Goal: Transaction & Acquisition: Purchase product/service

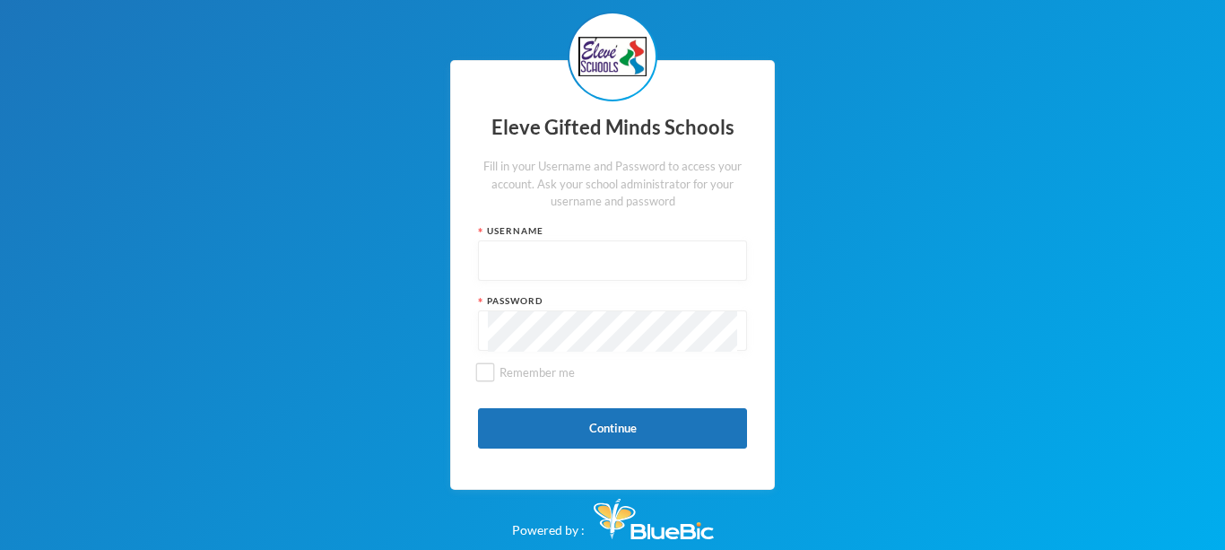
click at [495, 244] on input "text" at bounding box center [612, 261] width 249 height 40
type input "S0053"
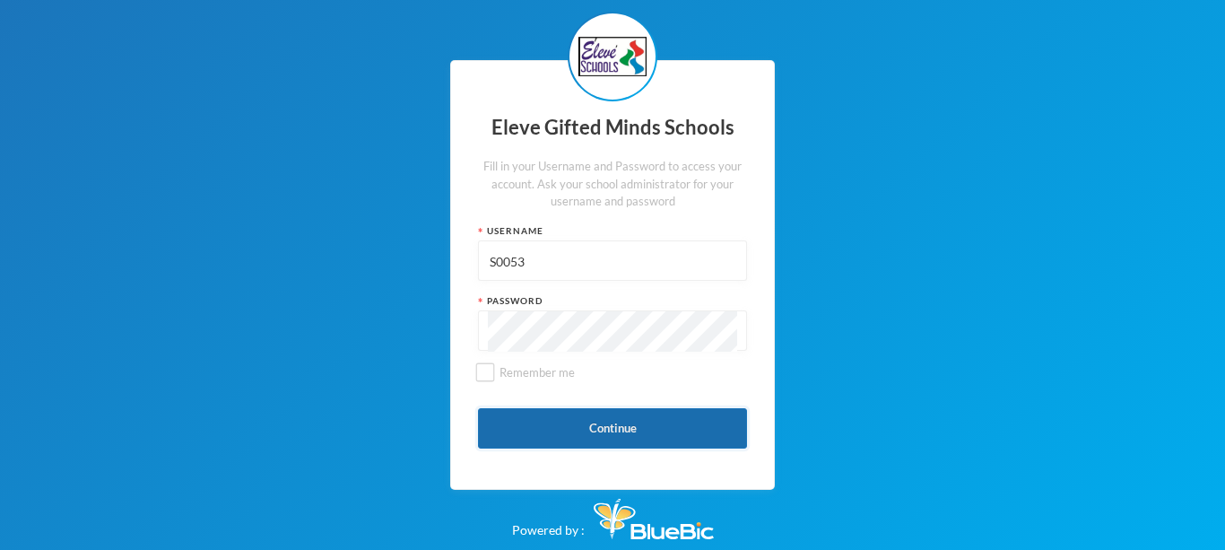
click at [620, 434] on button "Continue" at bounding box center [612, 428] width 269 height 40
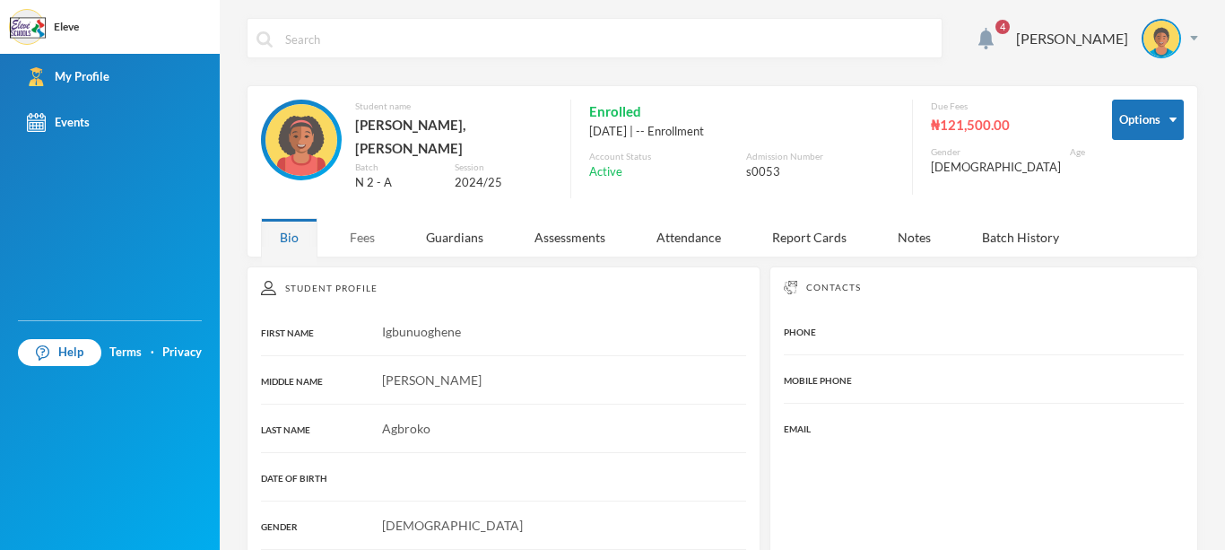
click at [360, 229] on div "Fees" at bounding box center [362, 237] width 63 height 39
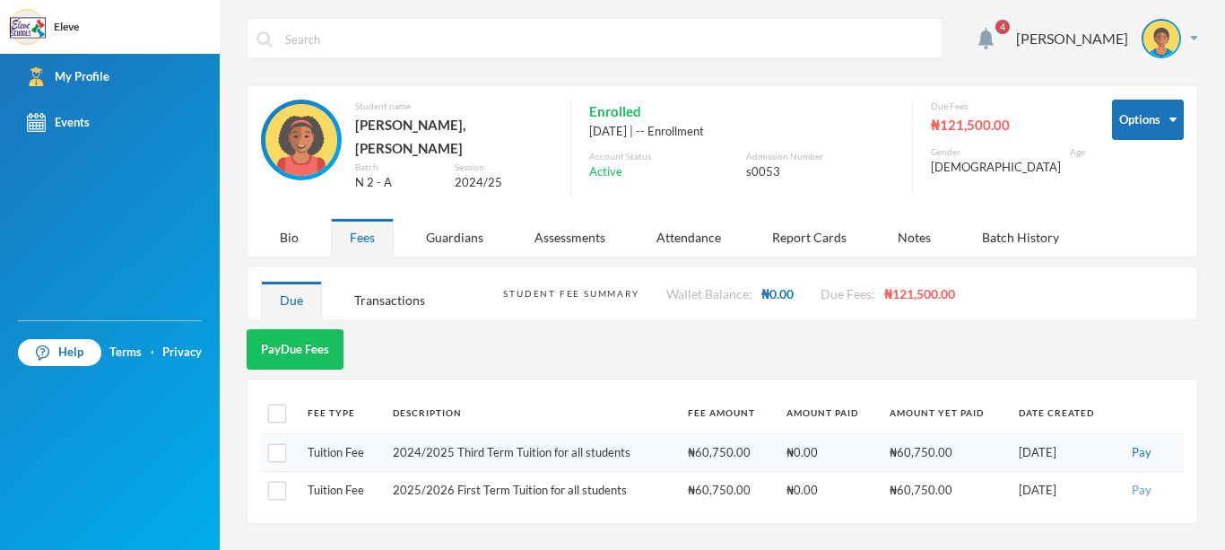
click at [1142, 481] on button "Pay" at bounding box center [1141, 491] width 30 height 20
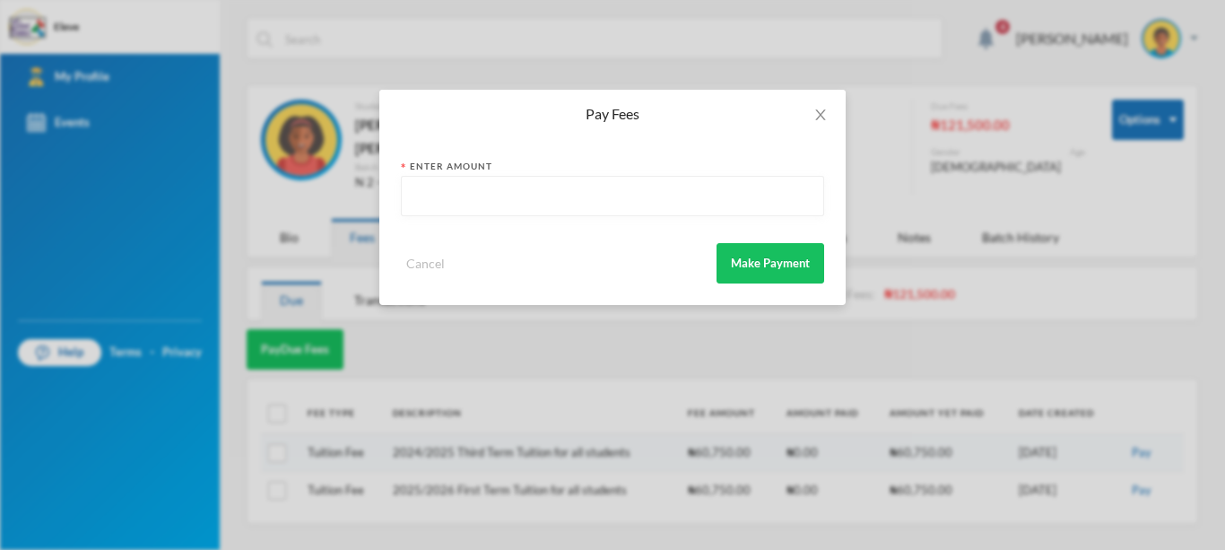
click at [491, 177] on input "text" at bounding box center [612, 197] width 403 height 40
type input "60750"
click at [793, 275] on button "Make Payment" at bounding box center [770, 263] width 108 height 40
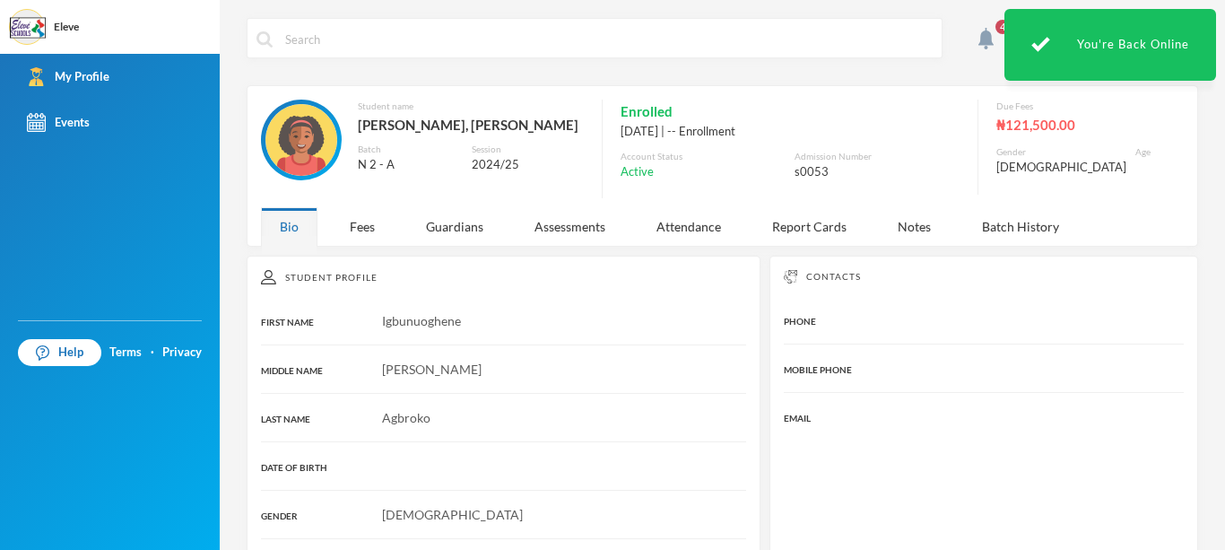
click at [823, 97] on div "Student name [PERSON_NAME] [PERSON_NAME] N 2 - A Session 2024/25 Enrolled [DATE…" at bounding box center [722, 165] width 951 height 161
click at [359, 222] on div "Fees" at bounding box center [362, 226] width 63 height 39
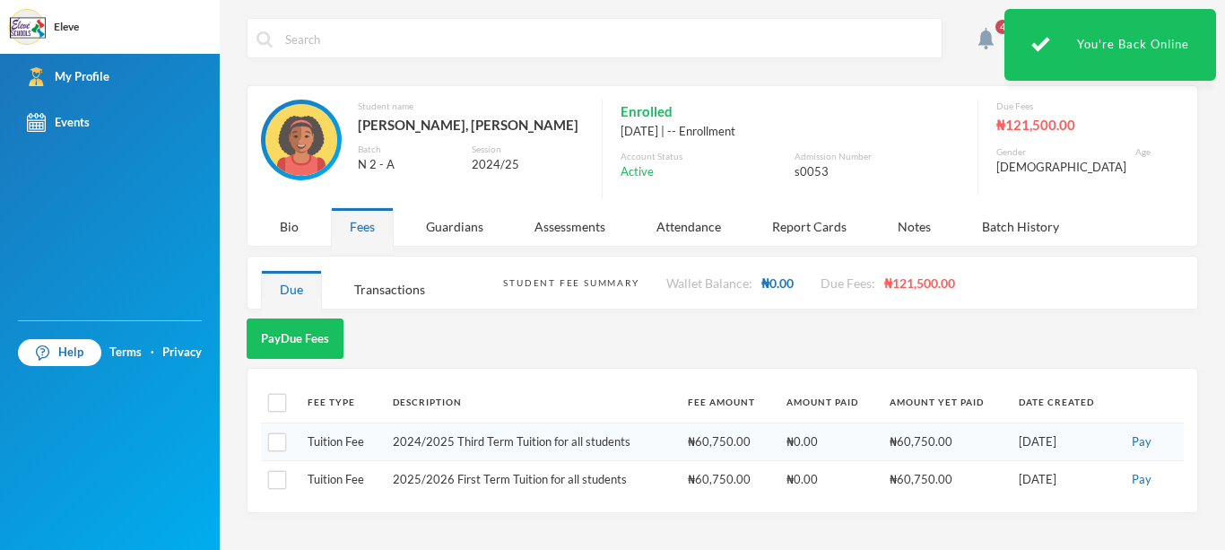
click at [359, 222] on div "Fees" at bounding box center [362, 226] width 63 height 39
click at [1146, 479] on button "Pay" at bounding box center [1141, 480] width 30 height 20
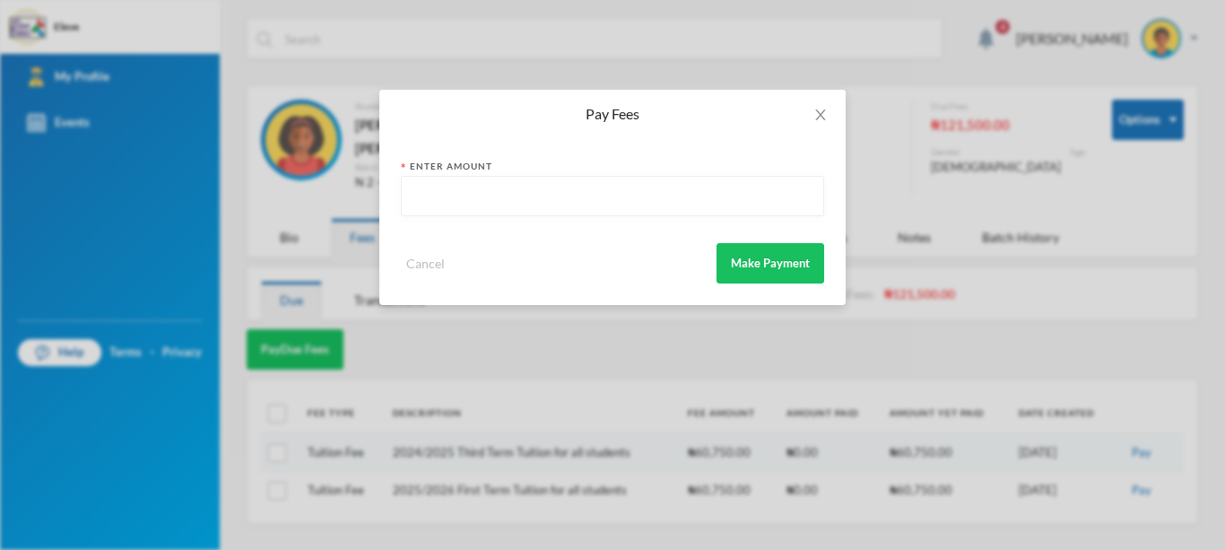
click at [490, 195] on input "text" at bounding box center [612, 197] width 403 height 40
type input "60750"
click at [754, 259] on button "Make Payment" at bounding box center [770, 263] width 108 height 40
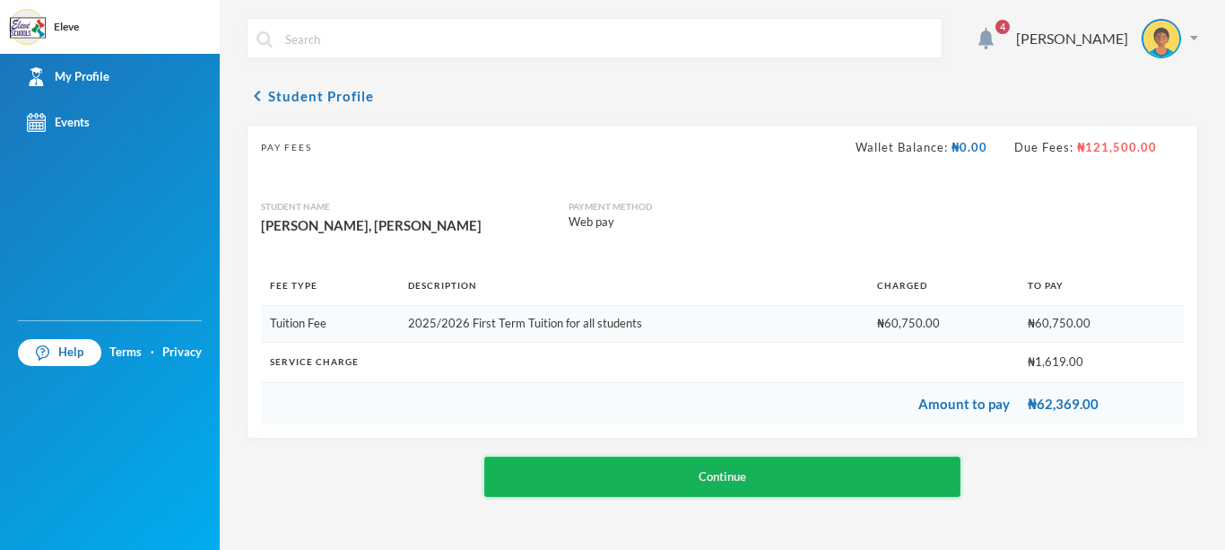
click at [741, 473] on button "Continue" at bounding box center [722, 476] width 476 height 40
